Goal: Find contact information: Find contact information

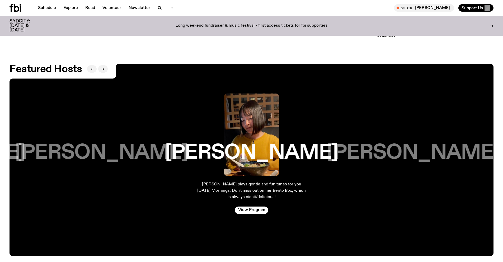
scroll to position [1262, 0]
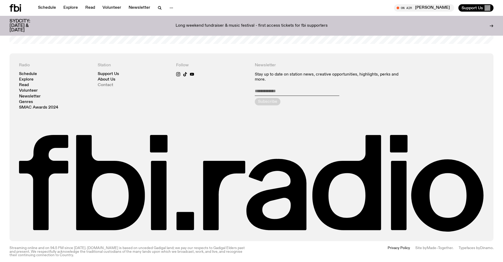
click at [102, 83] on link "Contact" at bounding box center [106, 85] width 16 height 4
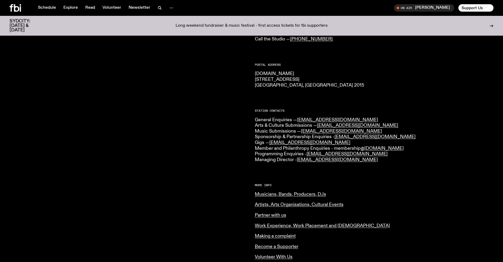
scroll to position [96, 0]
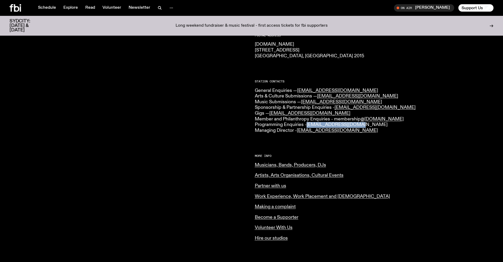
drag, startPoint x: 367, startPoint y: 126, endPoint x: 308, endPoint y: 123, distance: 58.2
click at [308, 123] on p "General Enquiries — [EMAIL_ADDRESS][DOMAIN_NAME] Arts & Culture Submissions — […" at bounding box center [374, 111] width 239 height 46
copy link "[EMAIL_ADDRESS][DOMAIN_NAME]"
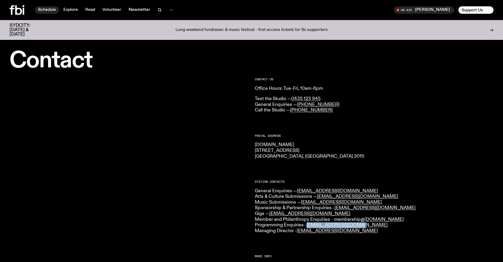
click at [52, 10] on link "Schedule" at bounding box center [47, 9] width 24 height 7
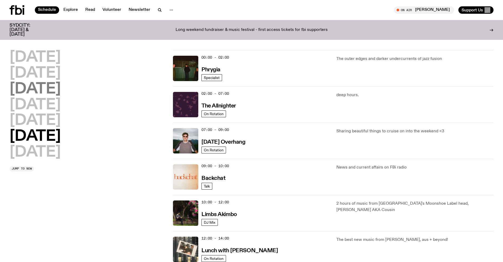
click at [50, 90] on h2 "[DATE]" at bounding box center [35, 89] width 51 height 15
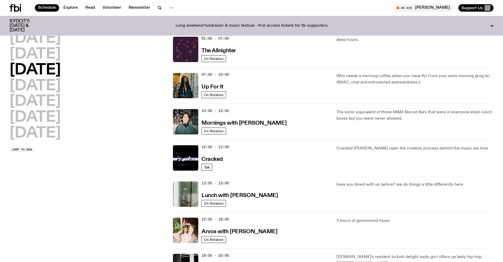
scroll to position [21, 0]
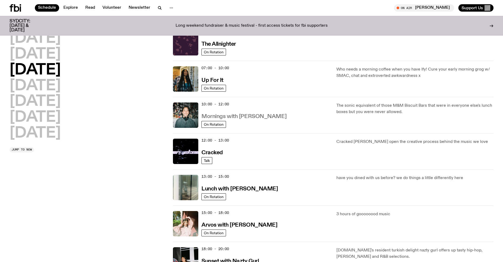
click at [234, 119] on h3 "Mornings with [PERSON_NAME]" at bounding box center [243, 117] width 85 height 6
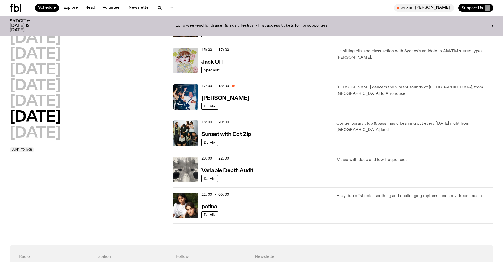
scroll to position [227, 0]
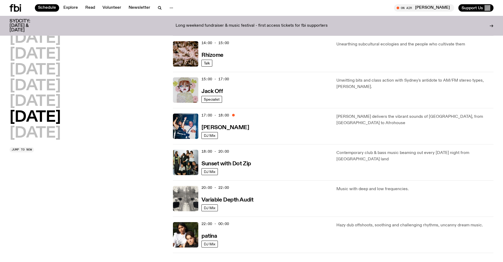
click at [226, 90] on div "15:00 - 17:00 Jack Off" at bounding box center [265, 89] width 129 height 25
click at [215, 91] on h3 "Jack Off" at bounding box center [211, 92] width 21 height 6
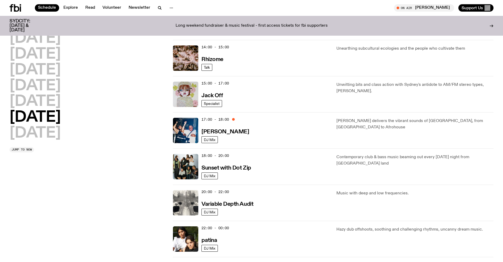
scroll to position [196, 0]
